Goal: Contribute content

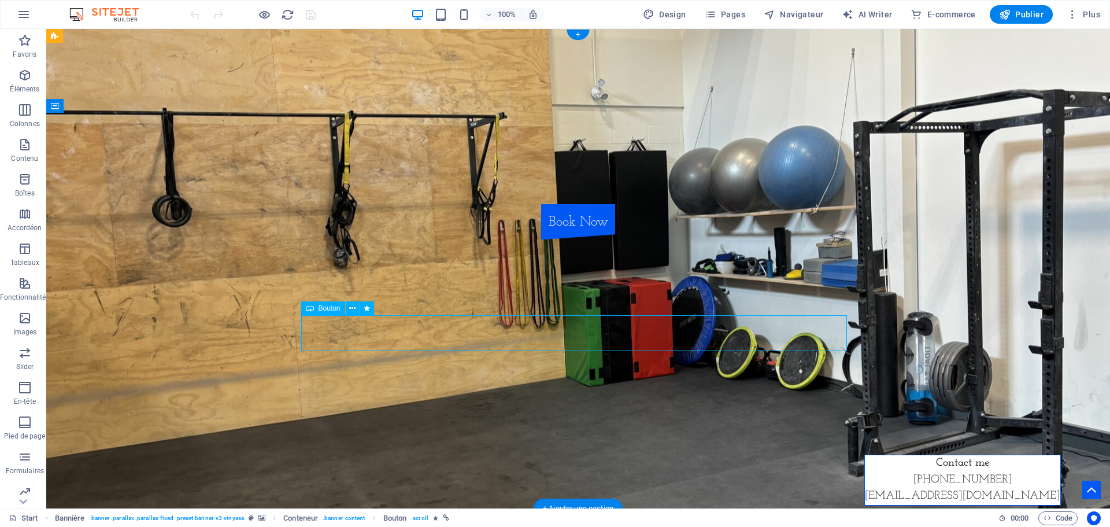
click at [596, 240] on div "Book Now" at bounding box center [578, 222] width 546 height 36
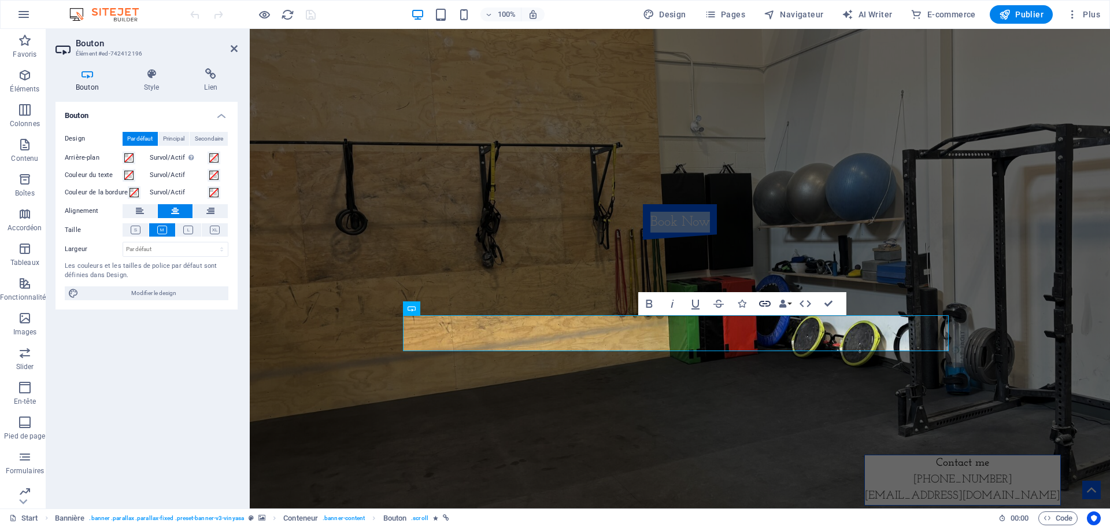
click at [763, 298] on icon "button" at bounding box center [765, 304] width 14 height 14
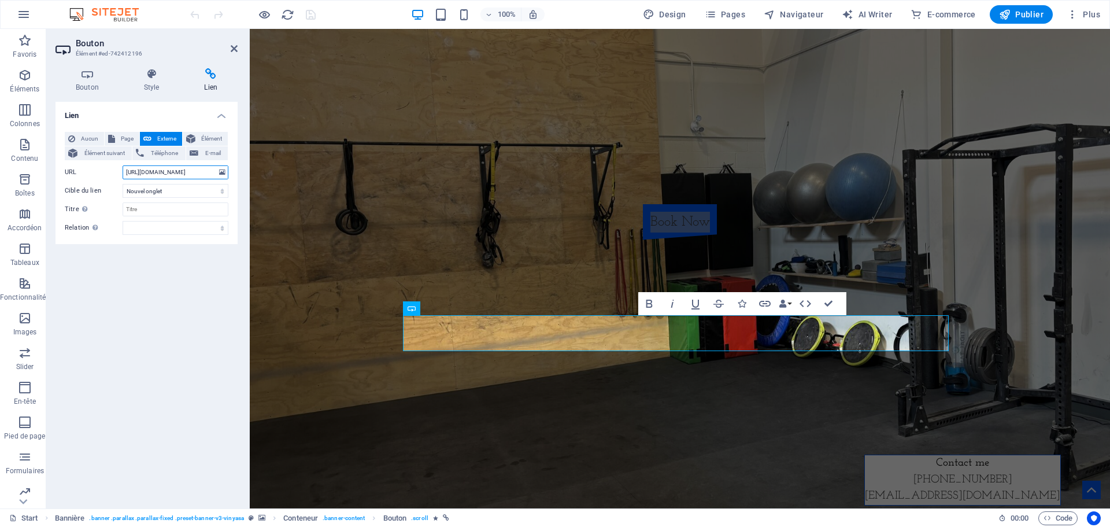
scroll to position [0, 293]
drag, startPoint x: 373, startPoint y: 201, endPoint x: 275, endPoint y: 176, distance: 101.2
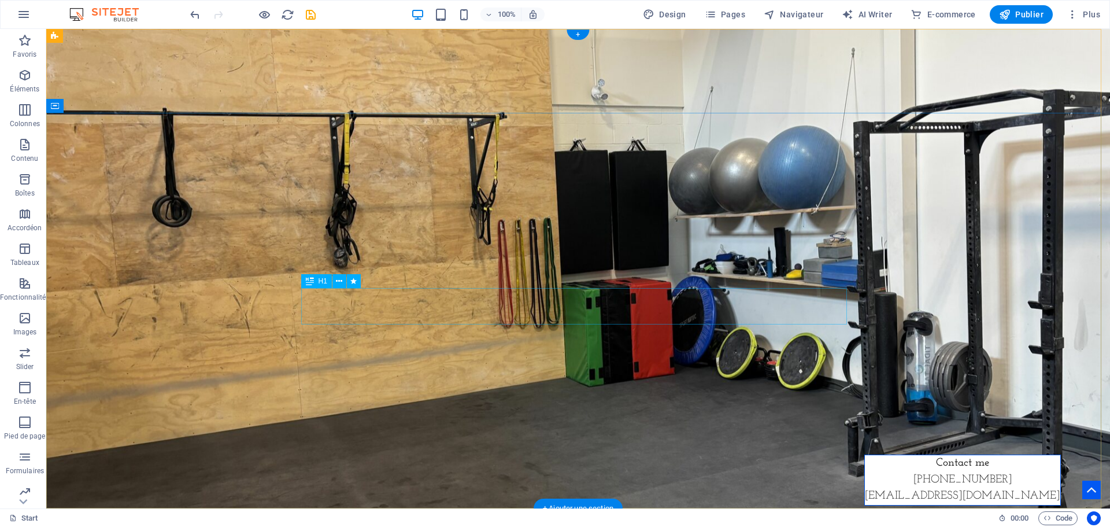
click at [649, 195] on div "Boiler Room Fitness" at bounding box center [578, 177] width 546 height 36
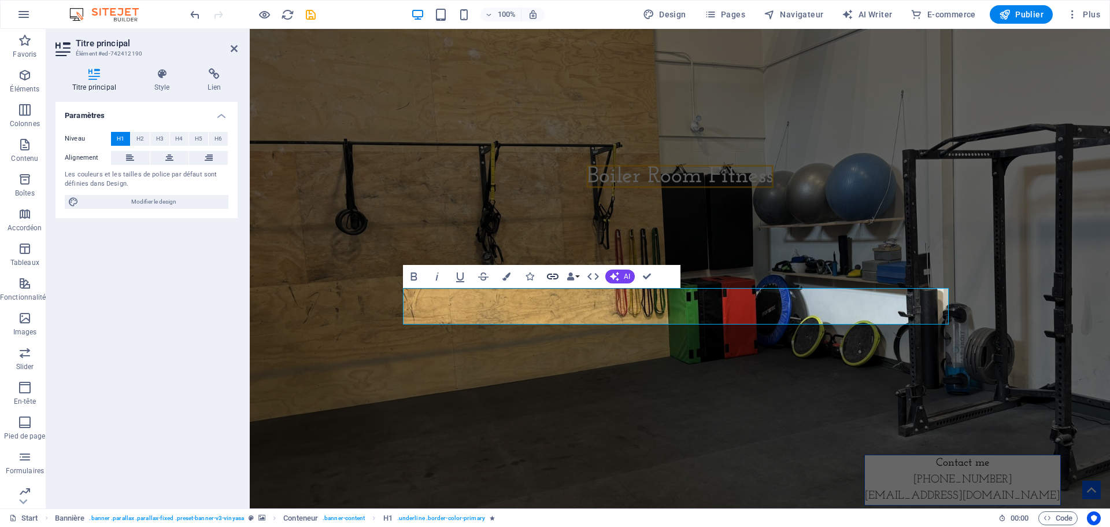
click at [555, 273] on icon "button" at bounding box center [553, 276] width 12 height 6
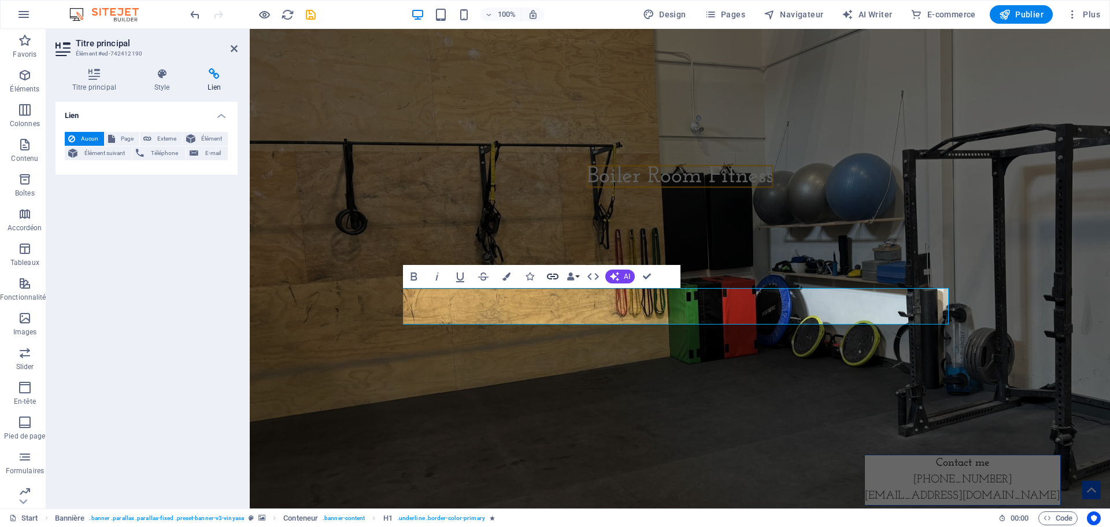
click at [543, 273] on button "Link" at bounding box center [553, 276] width 22 height 23
click at [694, 202] on div "Boiler Room Fitness" at bounding box center [680, 182] width 860 height 138
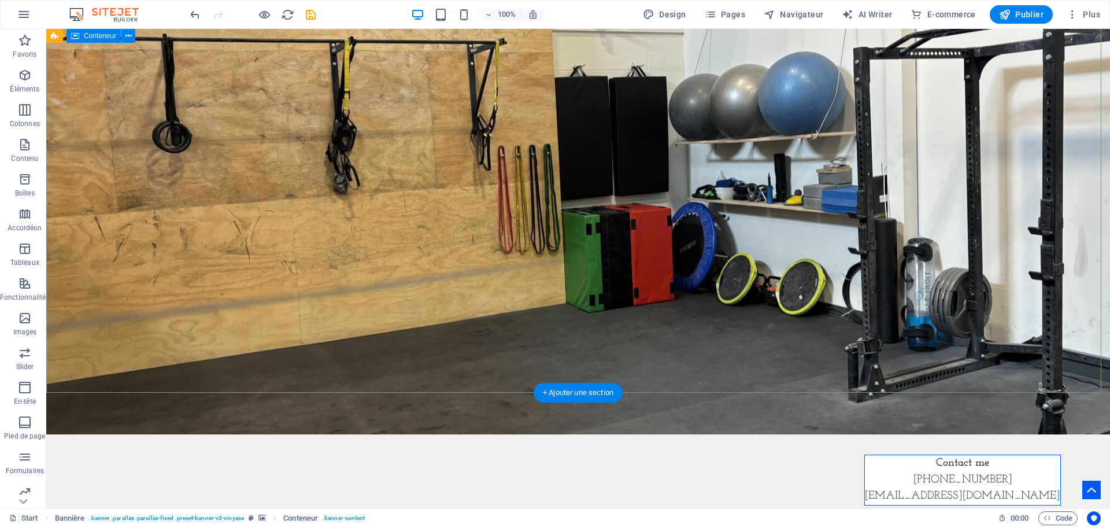
scroll to position [58, 0]
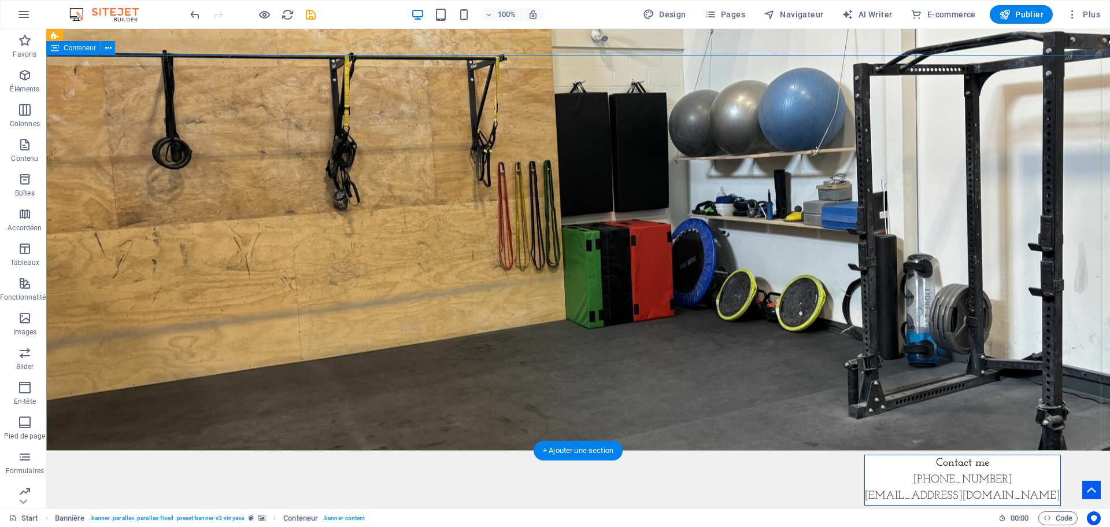
click at [598, 193] on div "Boiler Room Fitness" at bounding box center [578, 124] width 1064 height 138
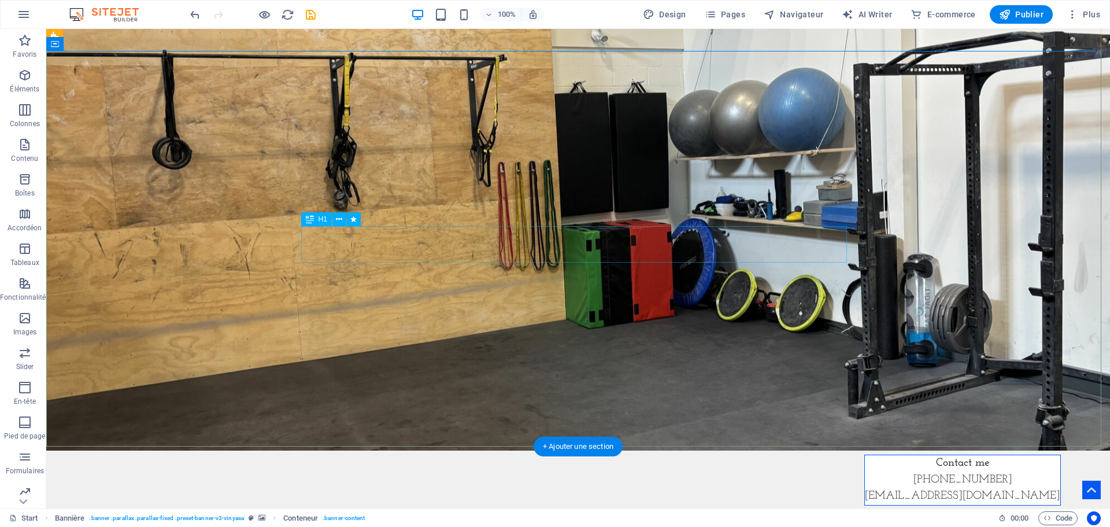
scroll to position [173, 0]
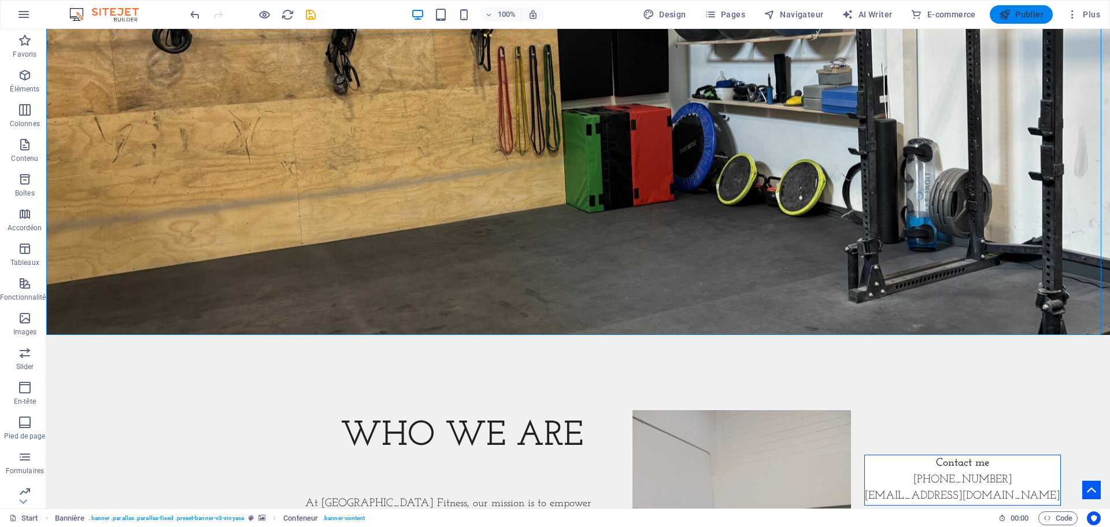
click at [1015, 13] on span "Publier" at bounding box center [1021, 15] width 45 height 12
